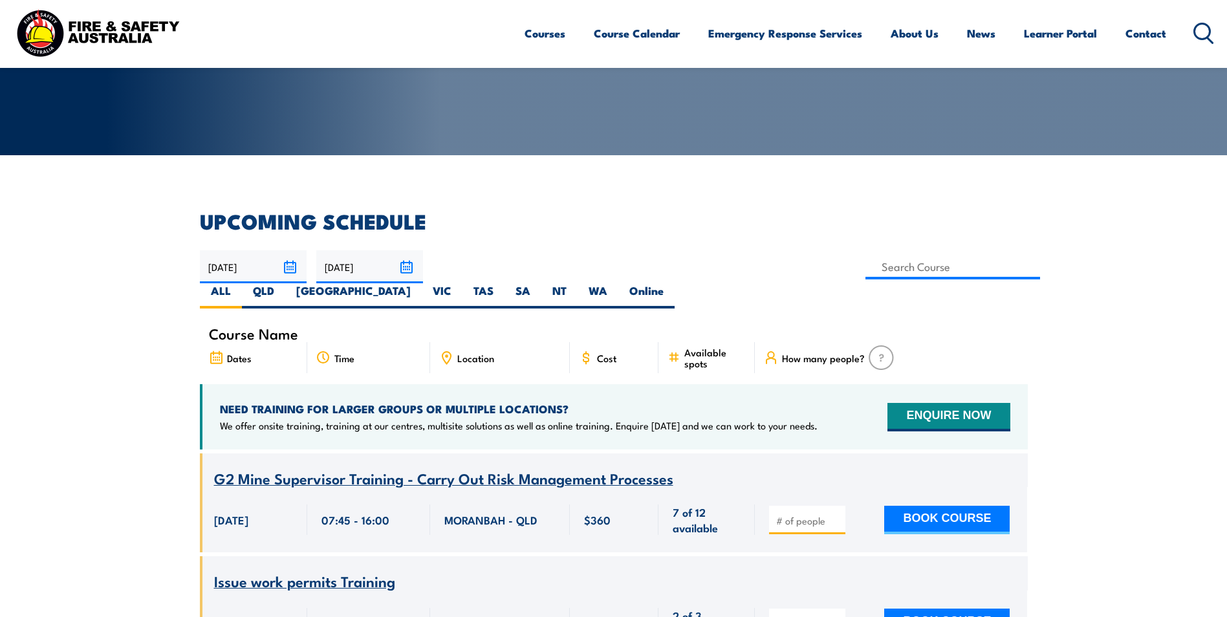
scroll to position [194, 0]
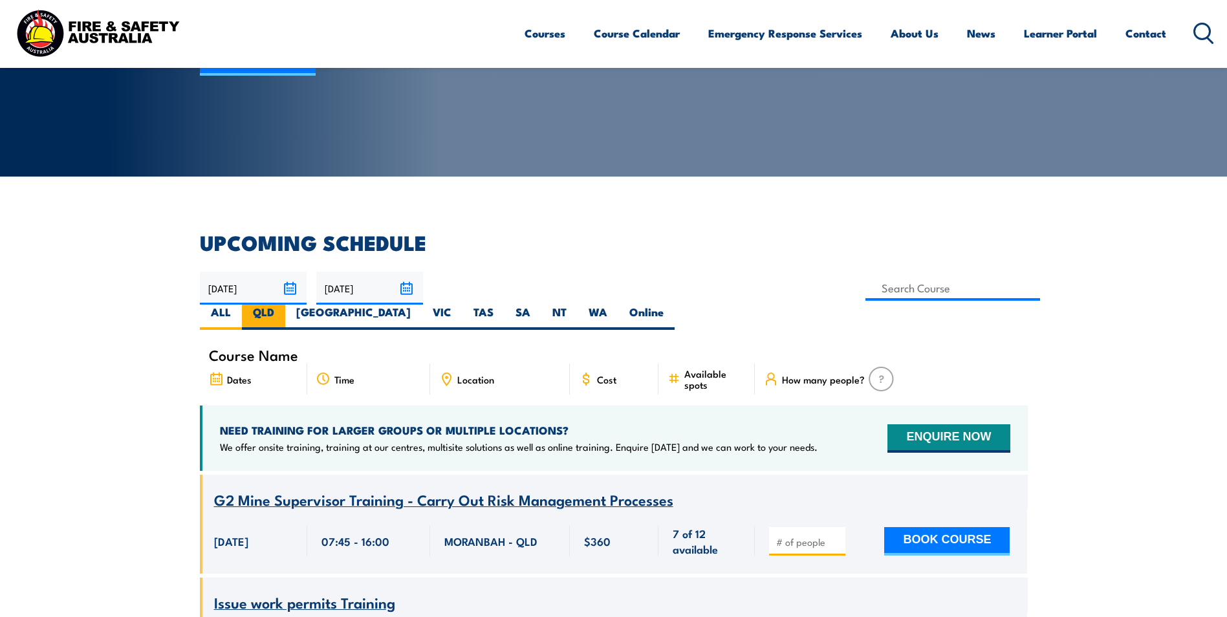
click at [285, 305] on label "QLD" at bounding box center [263, 317] width 43 height 25
click at [283, 305] on input "QLD" at bounding box center [278, 309] width 8 height 8
radio input "true"
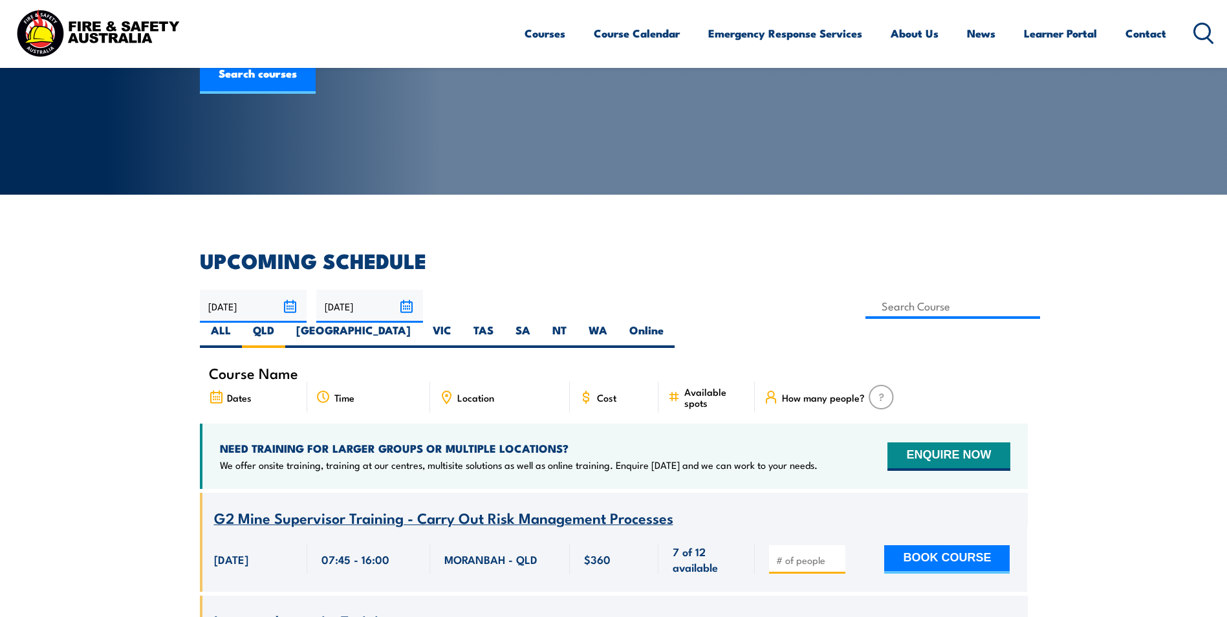
scroll to position [168, 0]
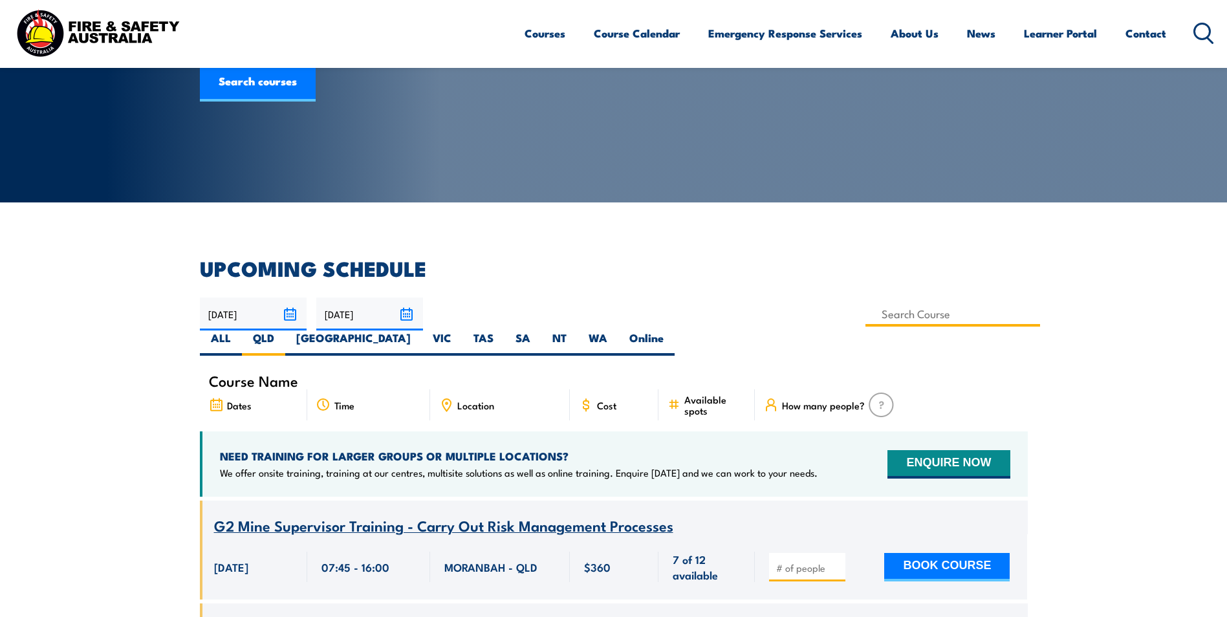
click at [865, 316] on input at bounding box center [952, 313] width 175 height 25
click at [285, 331] on label "QLD" at bounding box center [263, 343] width 43 height 25
click at [283, 331] on input "QLD" at bounding box center [278, 335] width 8 height 8
click at [448, 398] on icon at bounding box center [446, 405] width 14 height 14
click at [467, 400] on span "Location" at bounding box center [475, 405] width 37 height 11
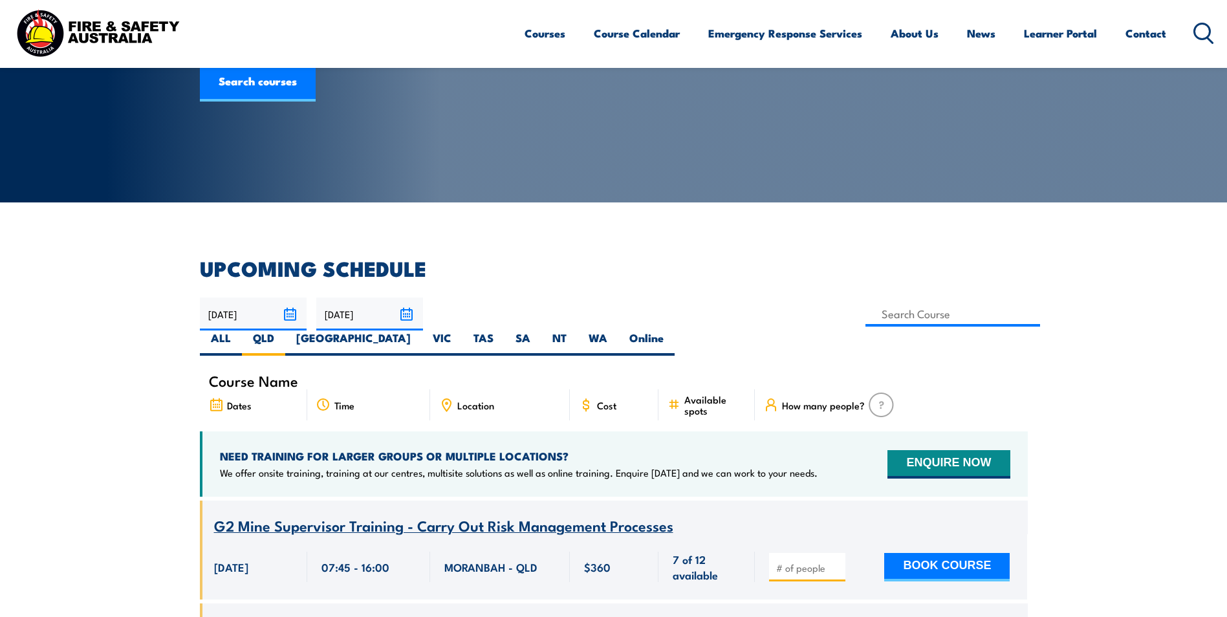
click at [467, 400] on span "Location" at bounding box center [475, 405] width 37 height 11
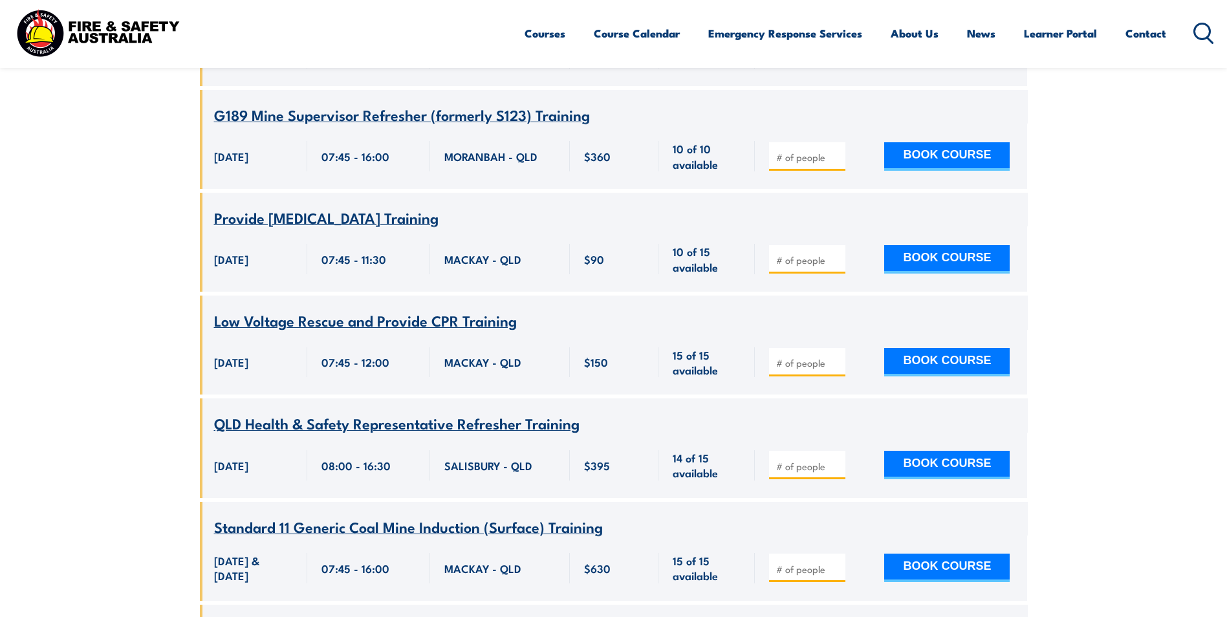
scroll to position [7025, 0]
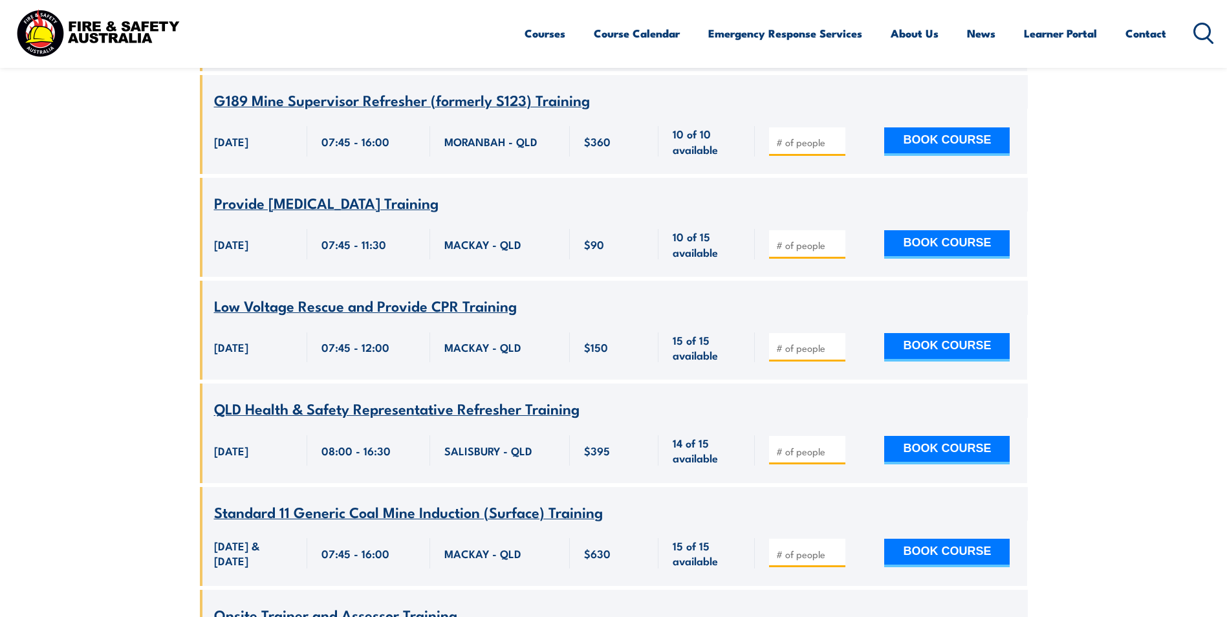
click at [296, 397] on span "QLD Health & Safety Representative Refresher Training" at bounding box center [396, 408] width 365 height 22
click at [341, 397] on span "QLD Health & Safety Representative Refresher Training" at bounding box center [396, 408] width 365 height 22
click at [483, 397] on span "QLD Health & Safety Representative Refresher Training" at bounding box center [396, 408] width 365 height 22
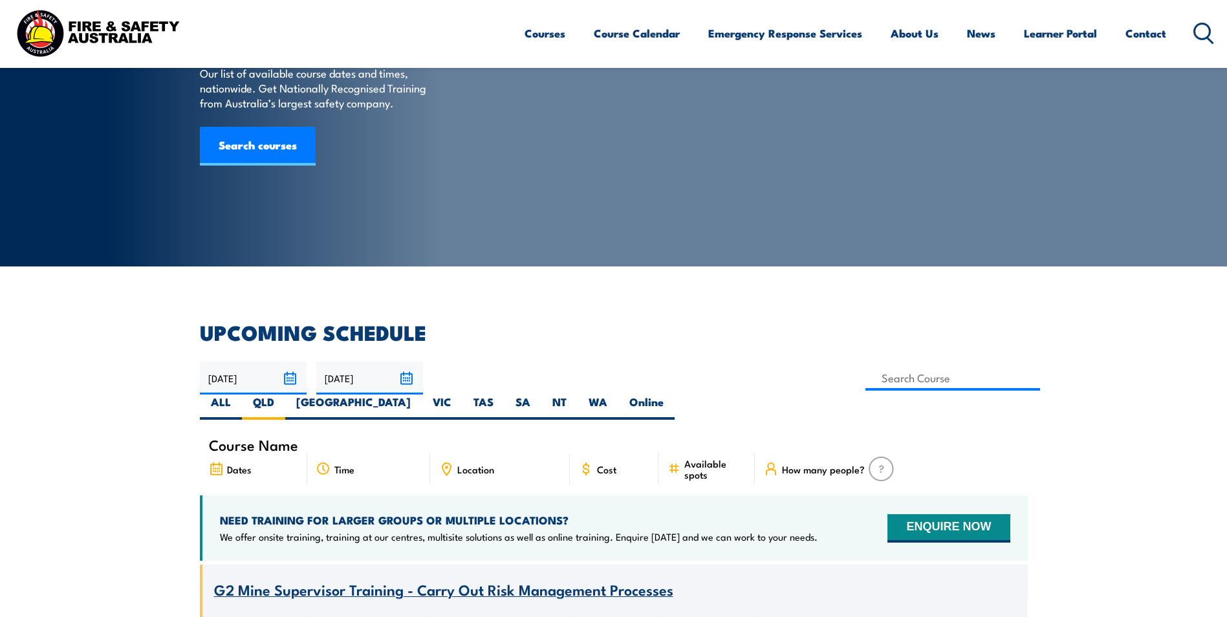
scroll to position [0, 0]
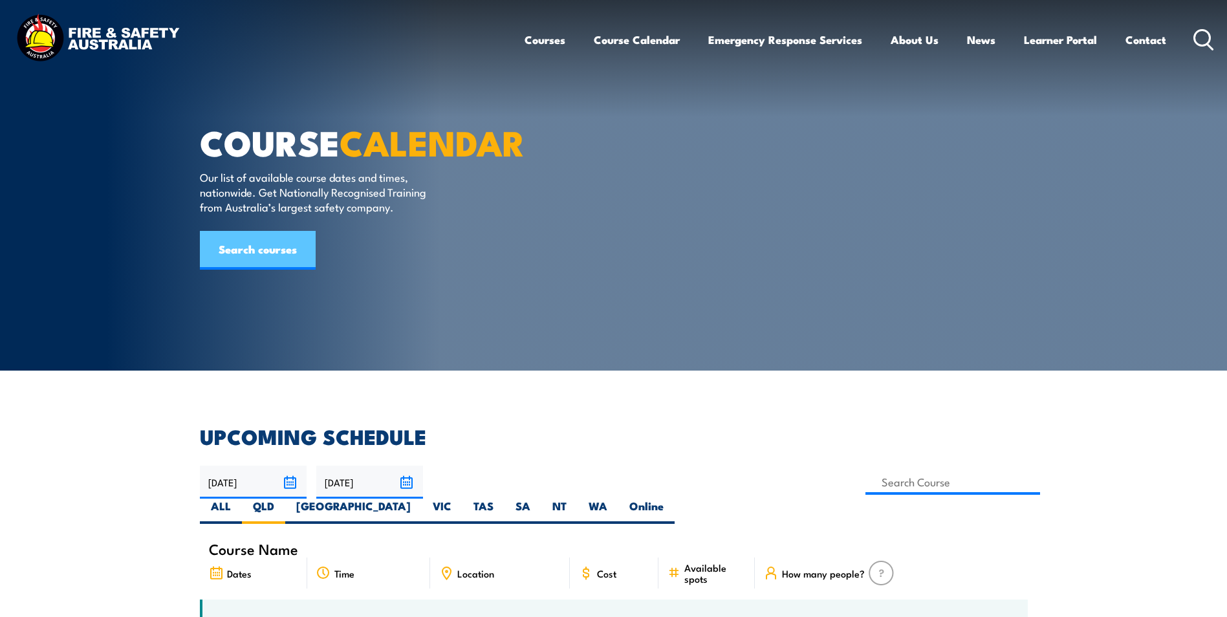
click at [241, 270] on link "Search courses" at bounding box center [258, 250] width 116 height 39
click at [865, 482] on input at bounding box center [952, 482] width 175 height 25
click at [409, 485] on input "[DATE]" at bounding box center [369, 482] width 107 height 33
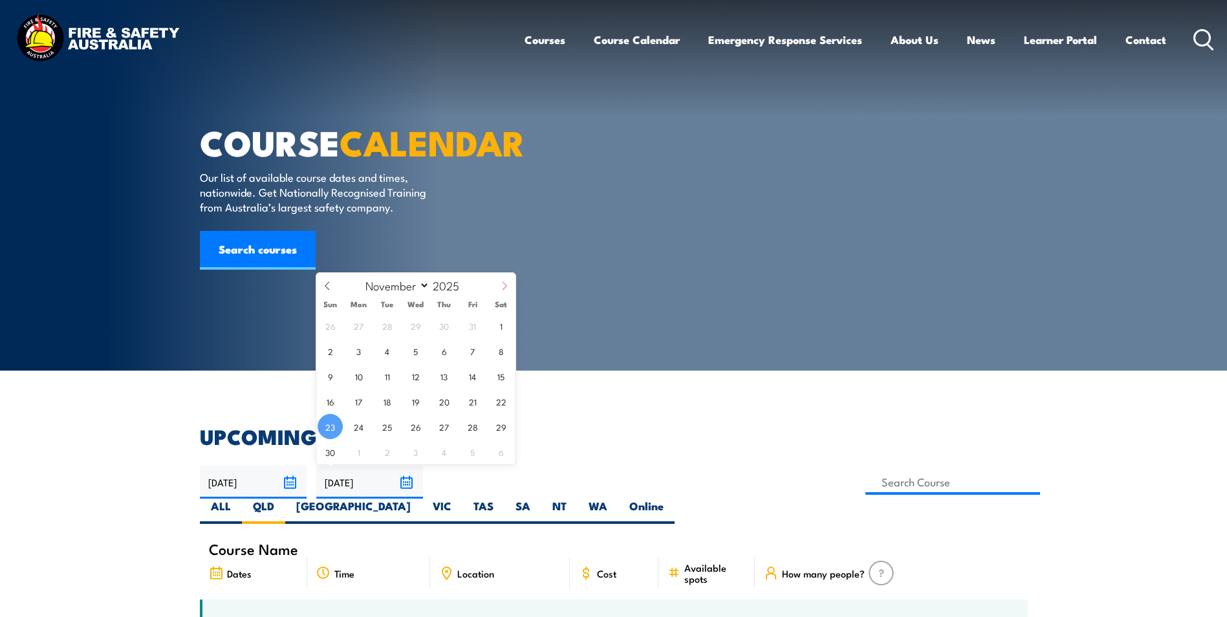
click at [503, 287] on icon at bounding box center [504, 285] width 9 height 9
select select "11"
click at [472, 376] on span "19" at bounding box center [472, 376] width 25 height 25
type input "[DATE]"
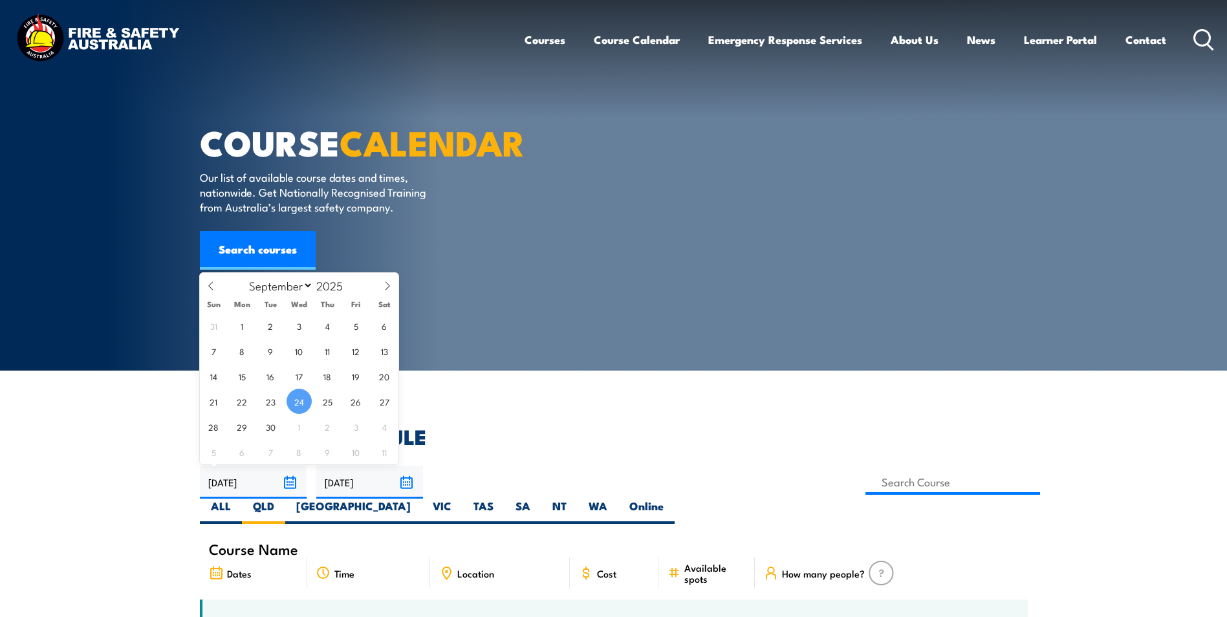
click at [287, 483] on input "[DATE]" at bounding box center [253, 482] width 107 height 33
click at [386, 285] on icon at bounding box center [387, 285] width 9 height 9
select select "11"
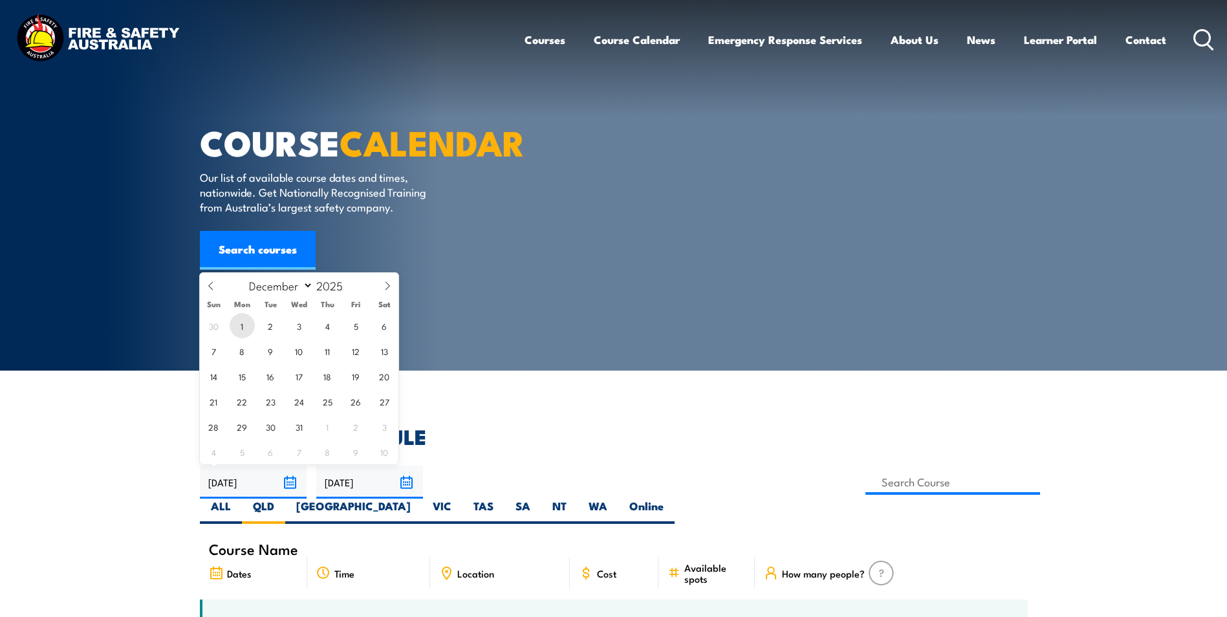
click at [243, 326] on span "1" at bounding box center [242, 325] width 25 height 25
type input "[DATE]"
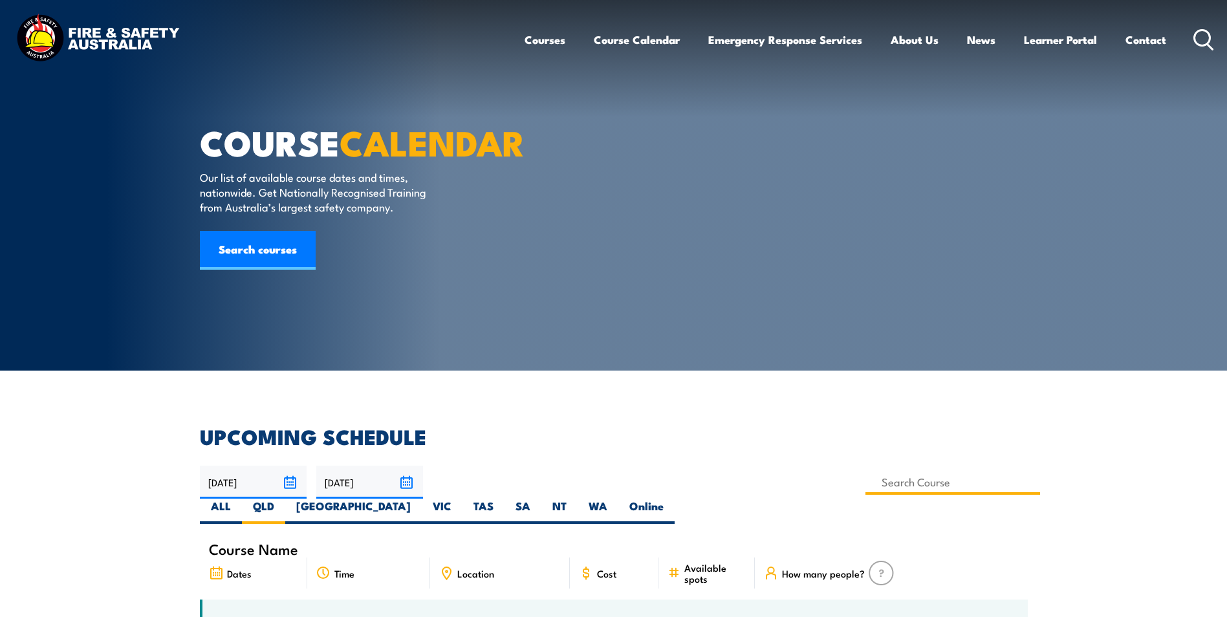
click at [865, 481] on input at bounding box center [952, 482] width 175 height 25
type input "hsr refresher training"
